Goal: Task Accomplishment & Management: Use online tool/utility

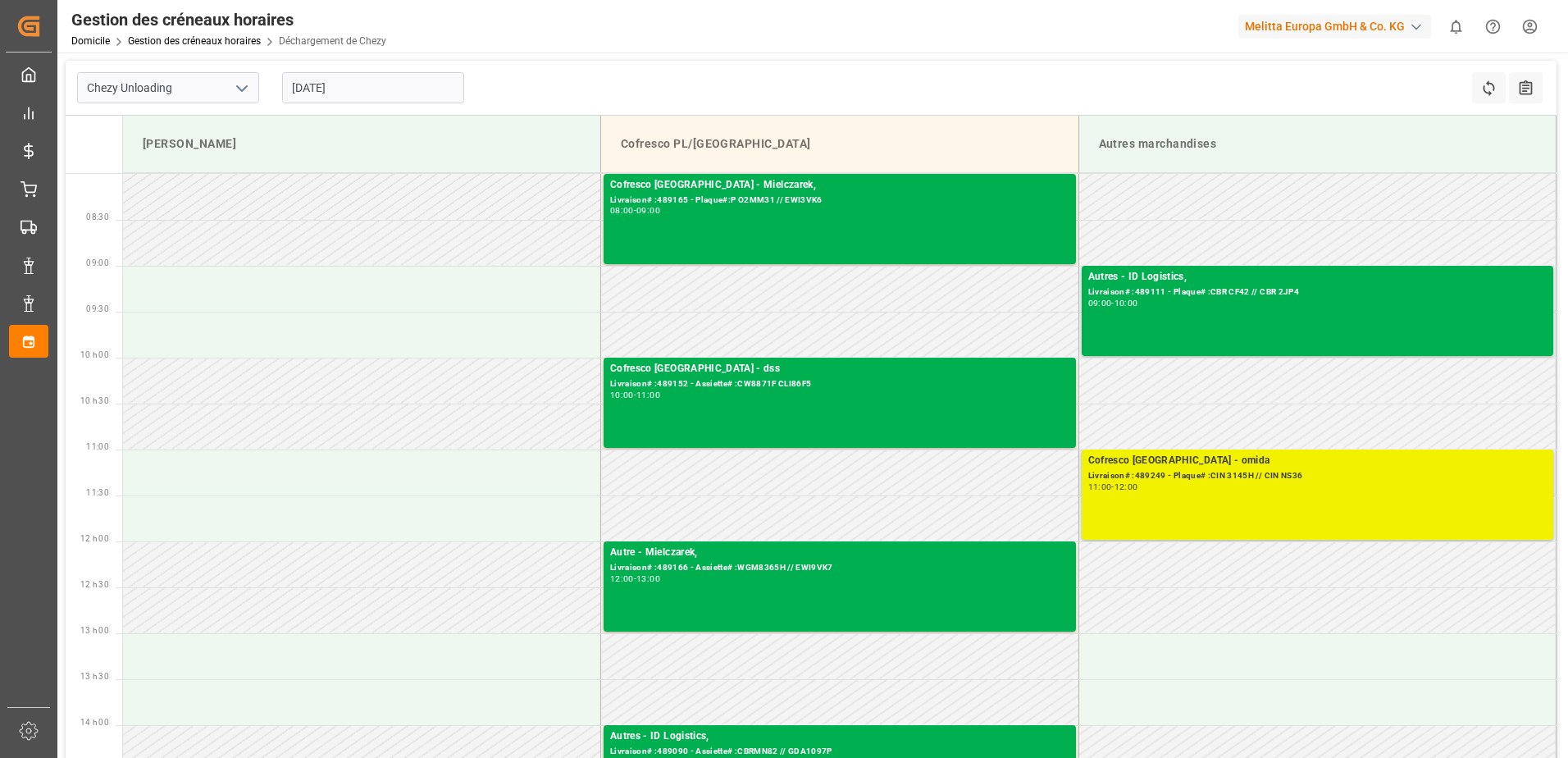
click at [1273, 520] on div "Cofresco Pologne - omida Livraison# :489249 - Plaque# :CIN 3145H // CIN NS36 11…" at bounding box center [1318, 494] width 459 height 84
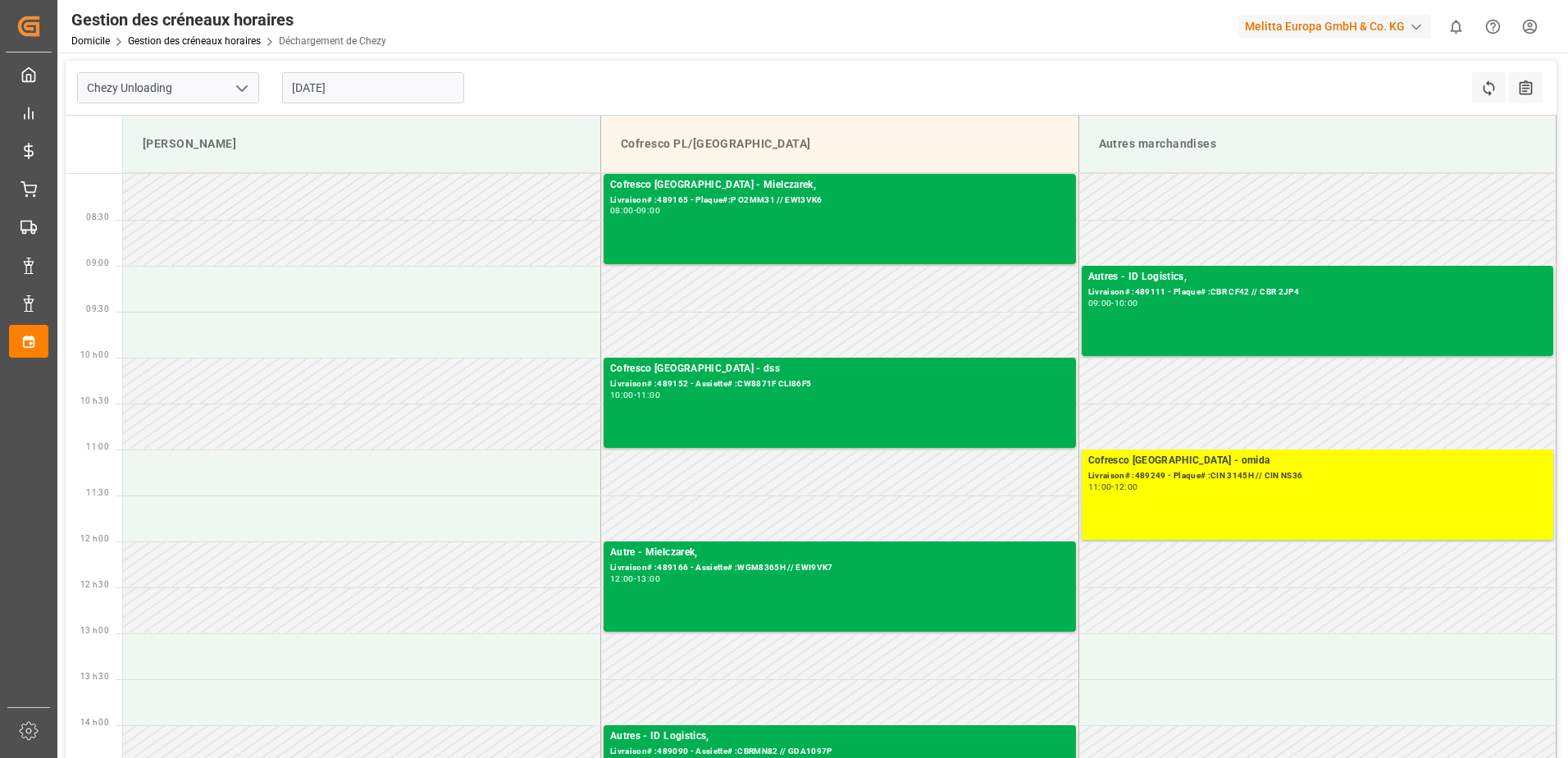
click at [1280, 514] on div "Cofresco Pologne - omida Livraison# :489249 - Plaque# :CIN 3145H // CIN NS36 11…" at bounding box center [1318, 494] width 459 height 84
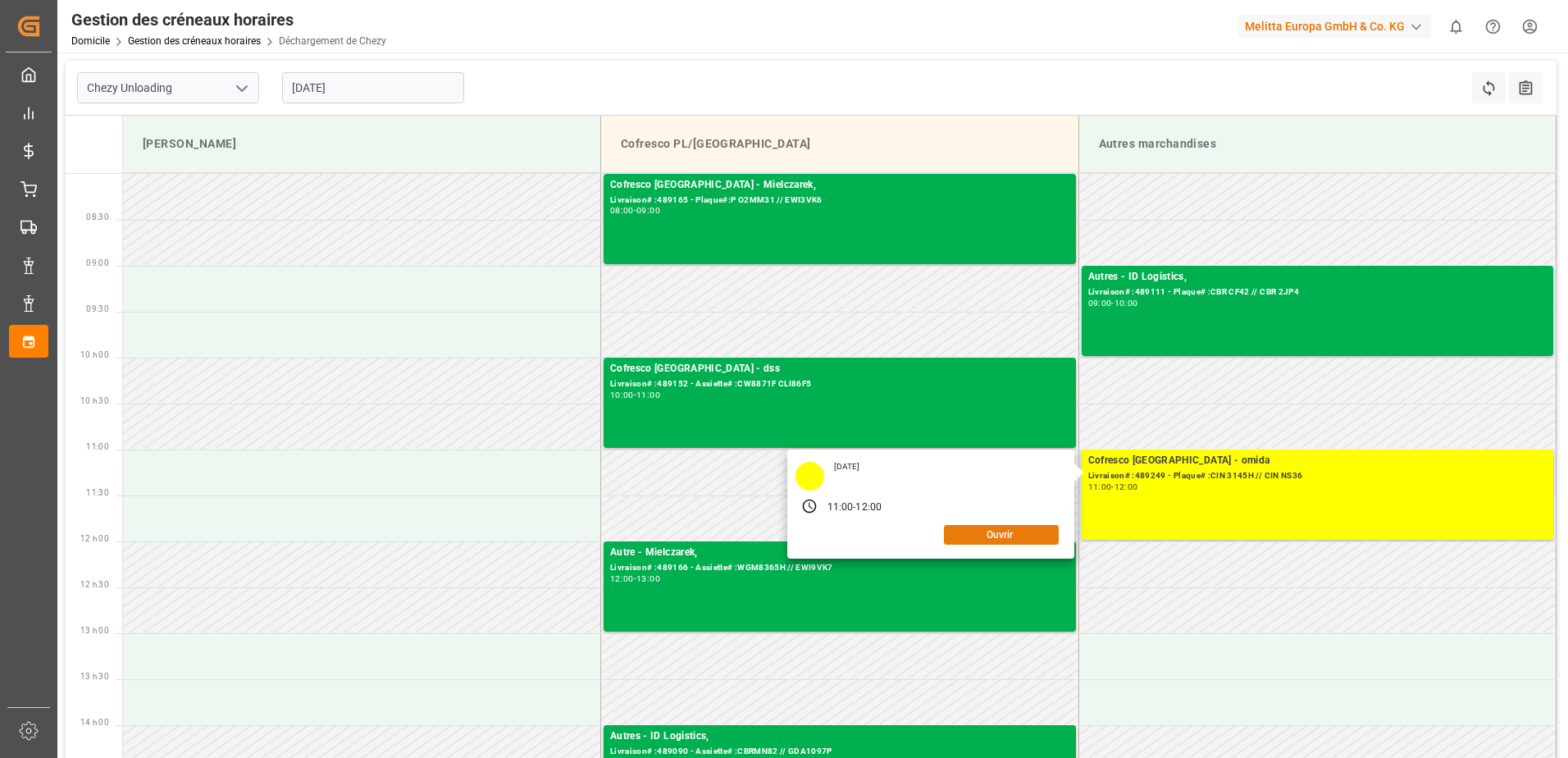
click at [1037, 536] on button "Ouvrir" at bounding box center [1001, 534] width 115 height 19
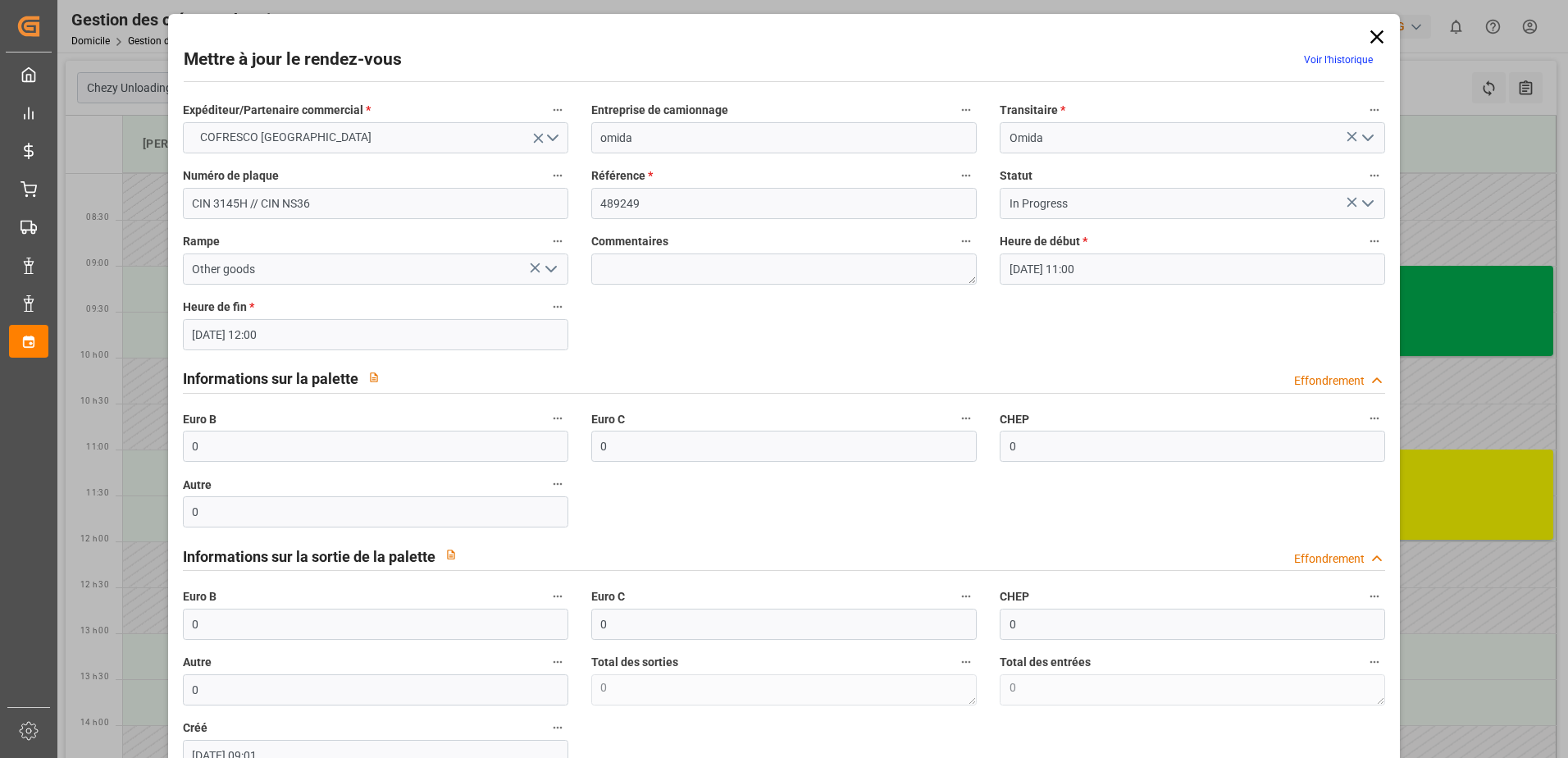
click at [1362, 205] on polyline "Ouvrir le menu" at bounding box center [1368, 204] width 10 height 5
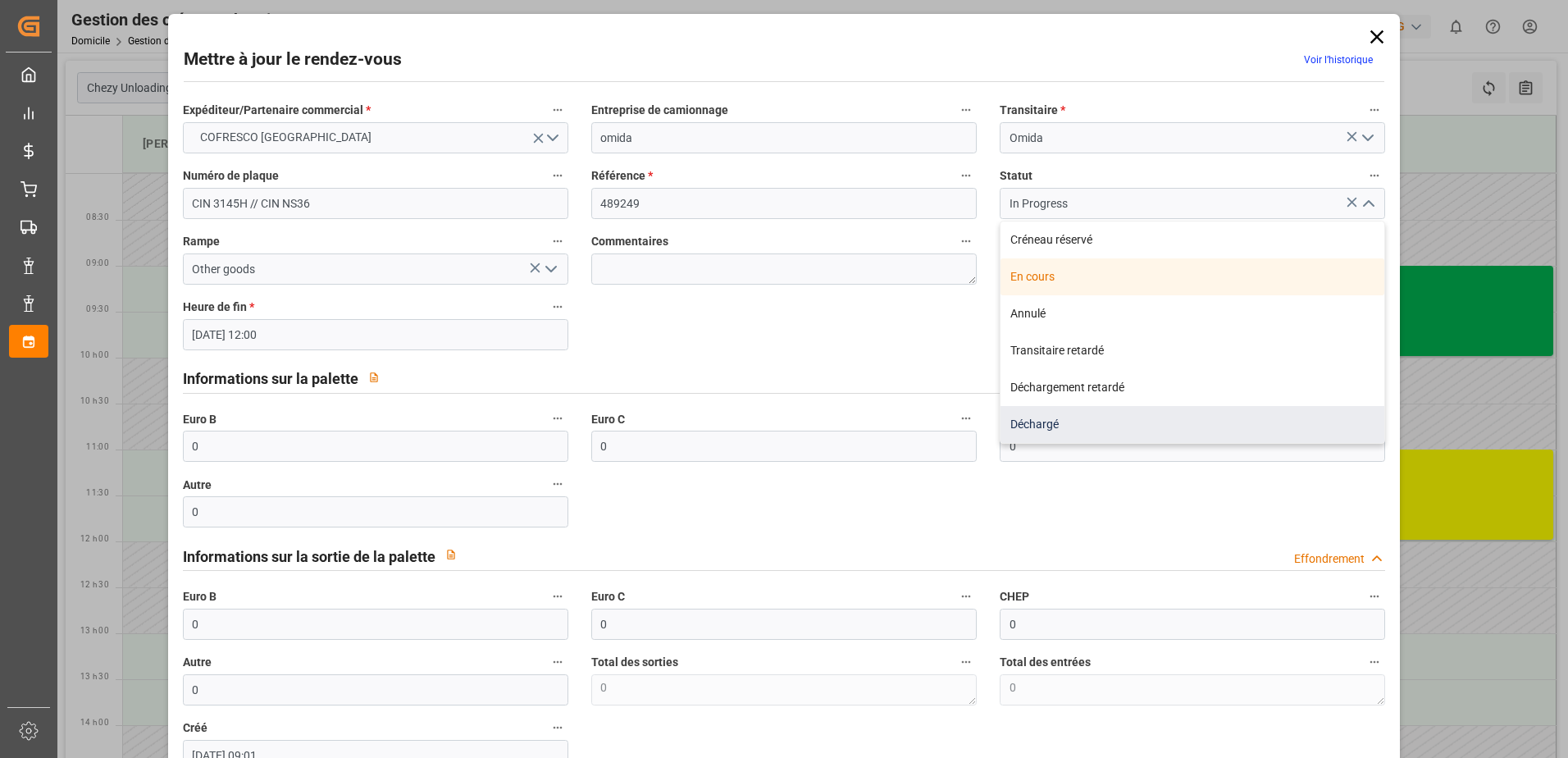
click at [1021, 420] on div "Déchargé" at bounding box center [1192, 425] width 384 height 37
type input "Unloaded"
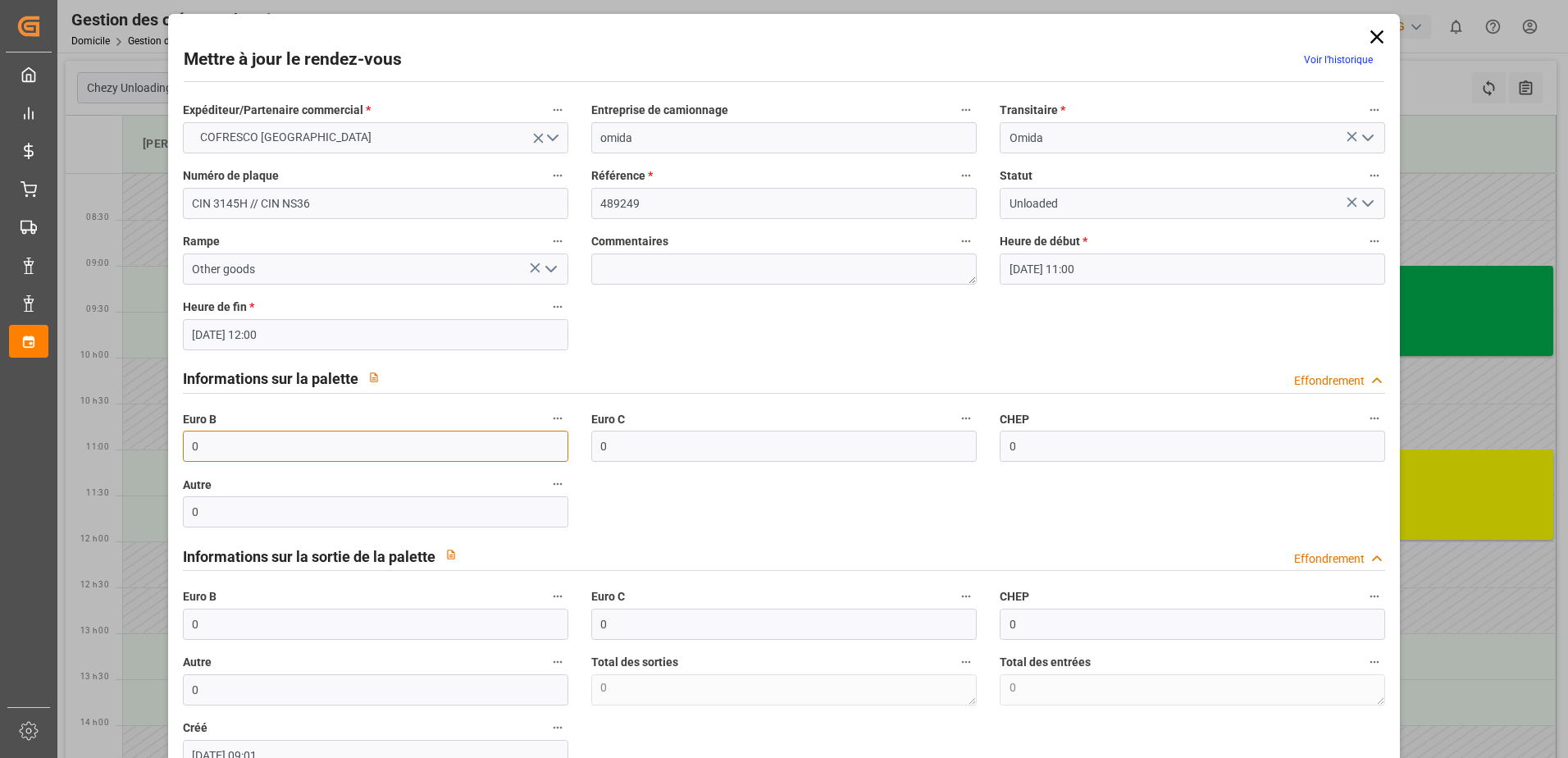
click at [252, 446] on input "0" at bounding box center [376, 446] width 386 height 31
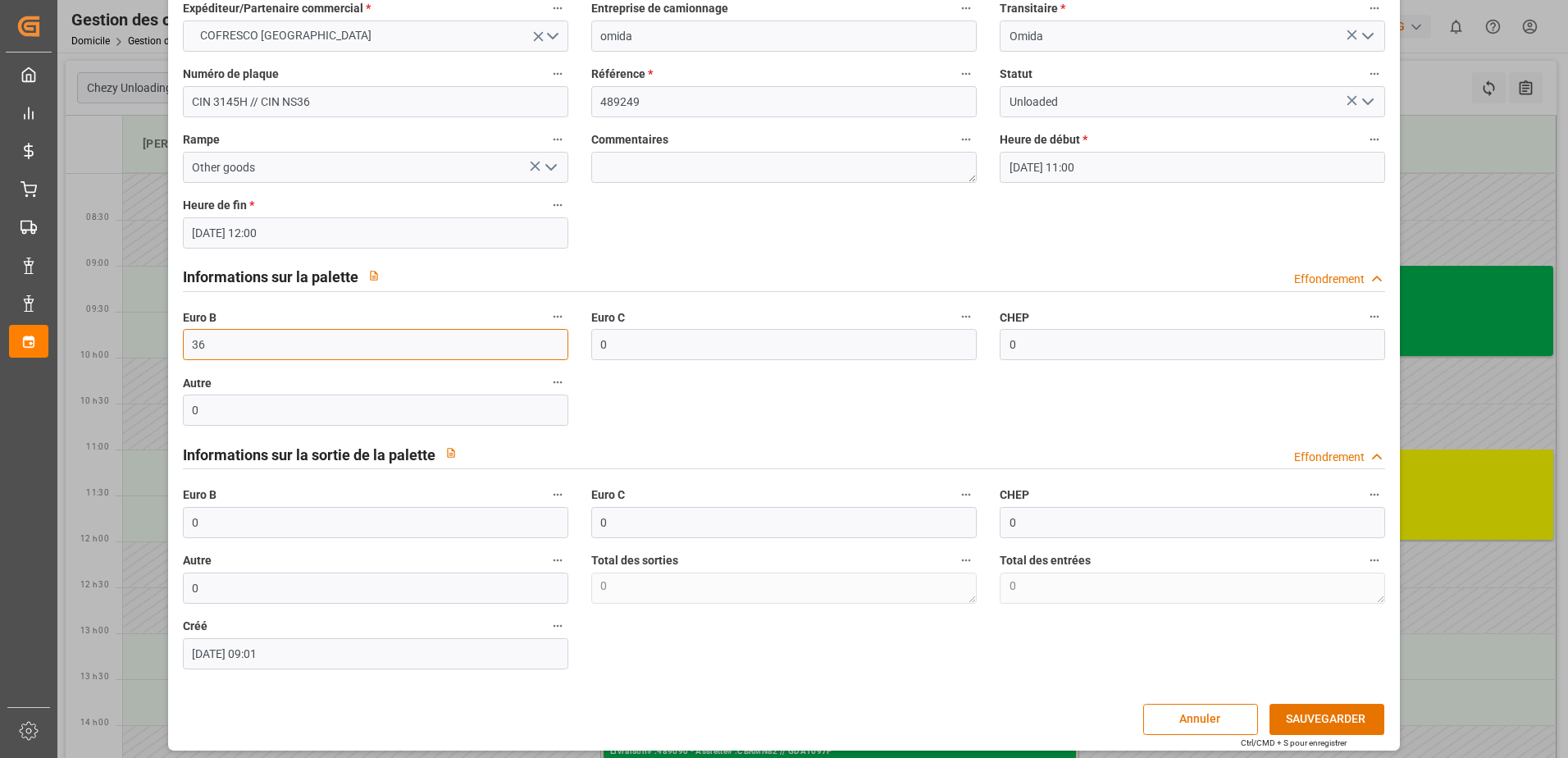
scroll to position [108, 0]
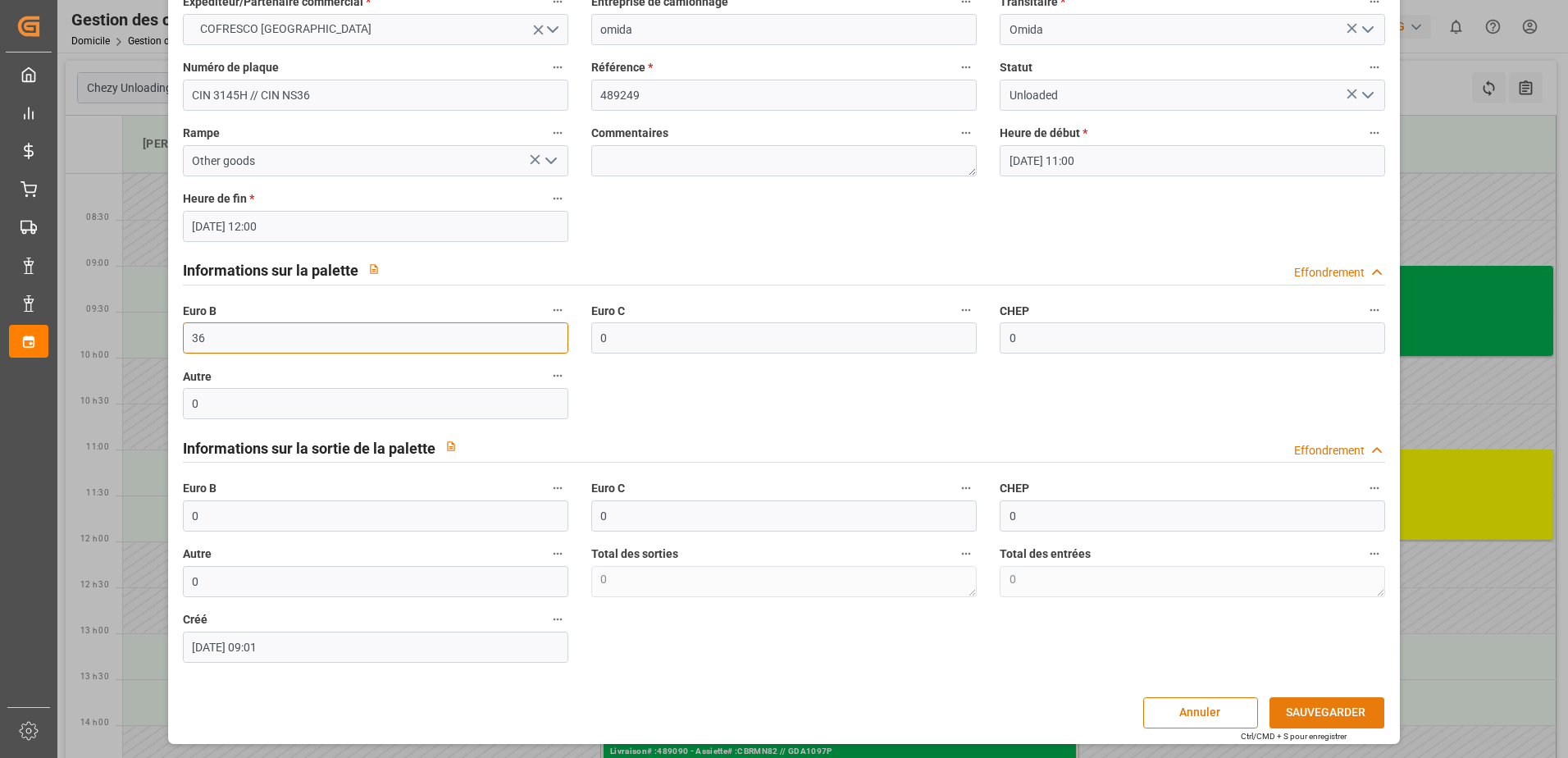
type input "36"
click at [1310, 712] on button "SAUVEGARDER" at bounding box center [1327, 712] width 115 height 31
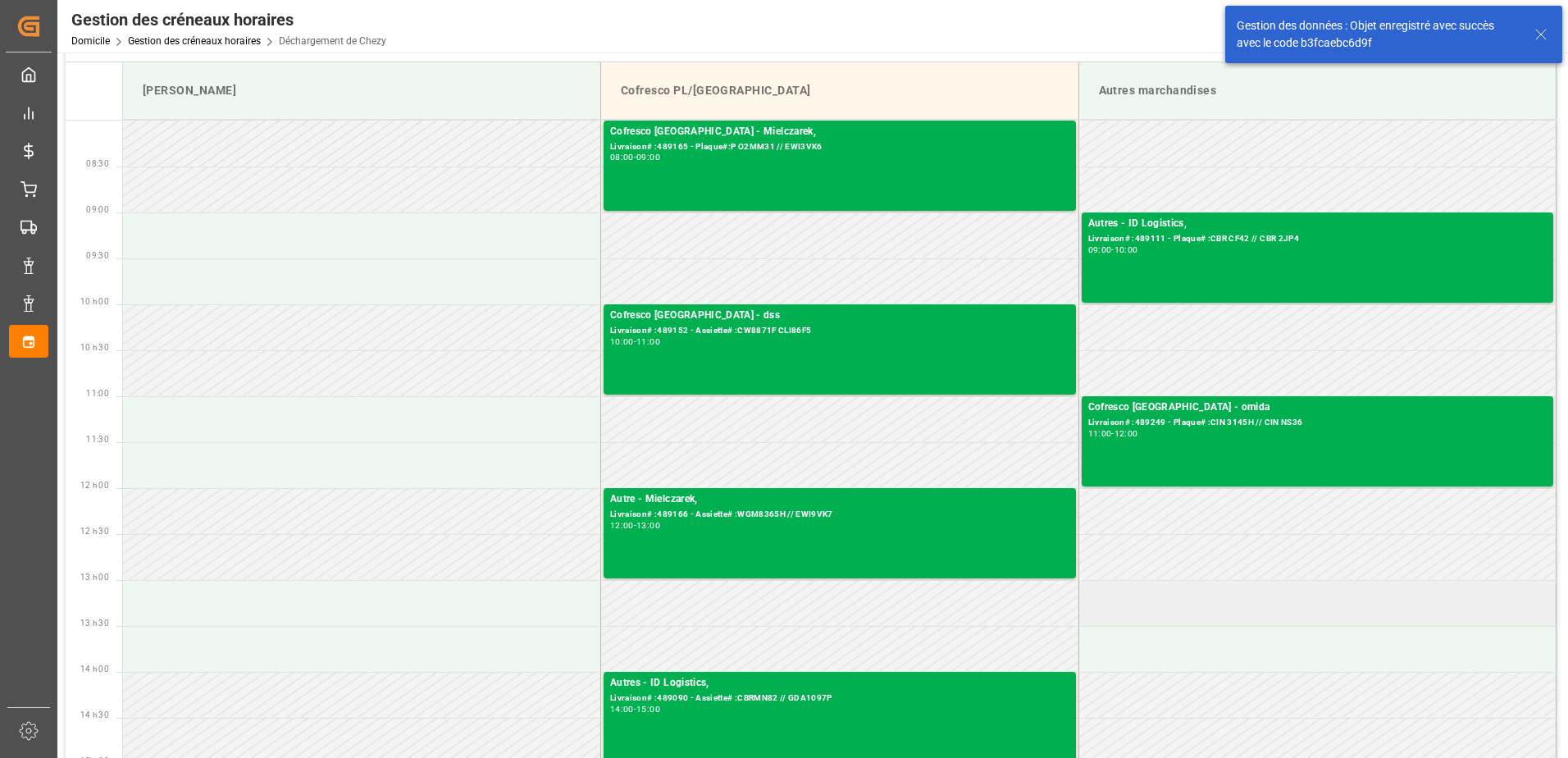
scroll to position [82, 0]
